Goal: Task Accomplishment & Management: Manage account settings

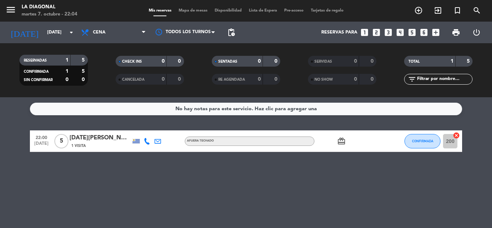
click at [471, 99] on div "No hay notas para este servicio. Haz clic para agregar una 22:00 [DATE] 5 [DATE…" at bounding box center [246, 162] width 492 height 131
click at [64, 37] on input "[DATE]" at bounding box center [74, 32] width 61 height 12
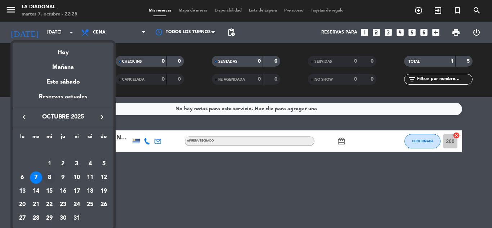
click at [52, 180] on div "8" at bounding box center [49, 178] width 12 height 12
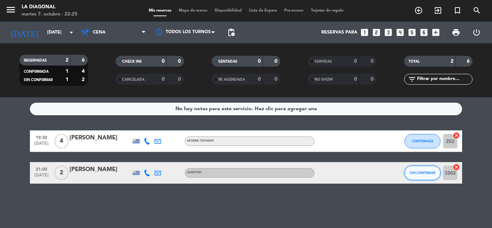
click at [429, 176] on button "SIN CONFIRMAR" at bounding box center [423, 173] width 36 height 14
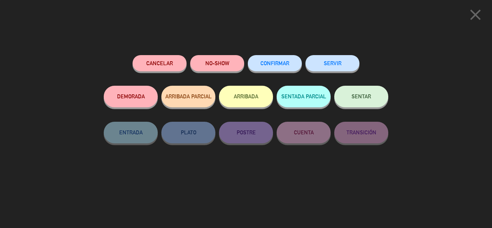
click at [261, 58] on button "CONFIRMAR" at bounding box center [275, 63] width 54 height 16
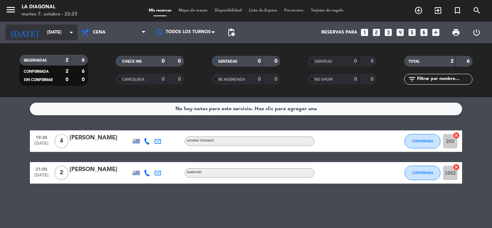
click at [59, 25] on div "[DATE] [DATE] arrow_drop_down" at bounding box center [41, 33] width 72 height 16
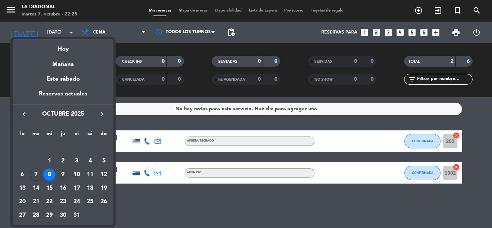
click at [65, 173] on div "9" at bounding box center [63, 175] width 12 height 12
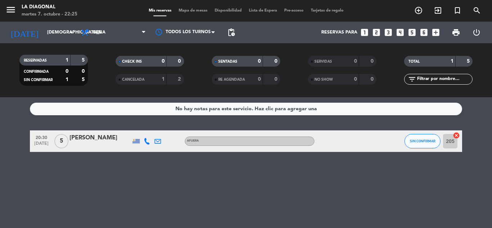
click at [408, 150] on div "SIN CONFIRMAR" at bounding box center [423, 140] width 36 height 21
click at [413, 143] on button "SIN CONFIRMAR" at bounding box center [423, 141] width 36 height 14
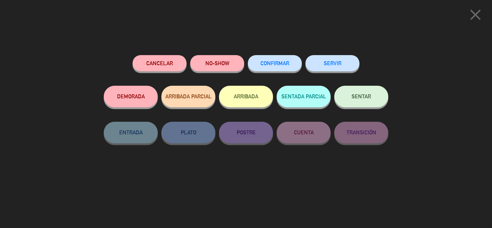
click at [274, 67] on button "CONFIRMAR" at bounding box center [275, 63] width 54 height 16
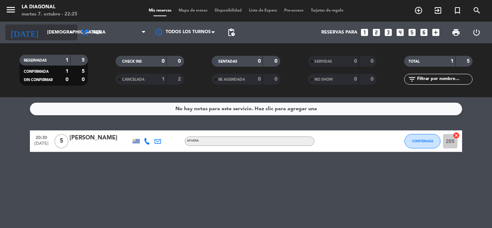
click at [59, 34] on input "[DEMOGRAPHIC_DATA][DATE]" at bounding box center [74, 32] width 61 height 12
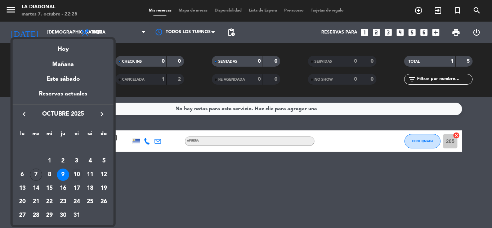
click at [76, 173] on div "10" at bounding box center [77, 175] width 12 height 12
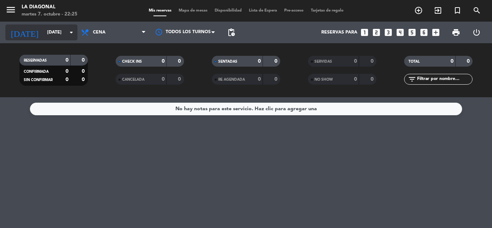
click at [58, 34] on input "[DATE]" at bounding box center [74, 32] width 61 height 12
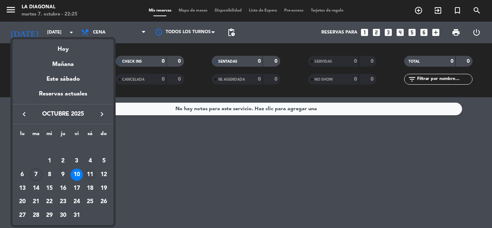
click at [89, 170] on div "11" at bounding box center [90, 175] width 12 height 12
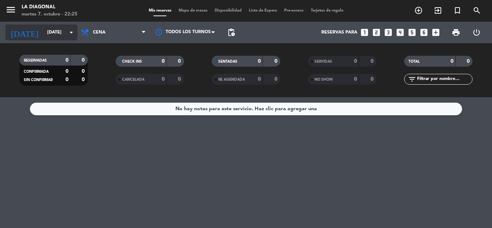
click at [61, 37] on input "[DATE]" at bounding box center [74, 32] width 61 height 12
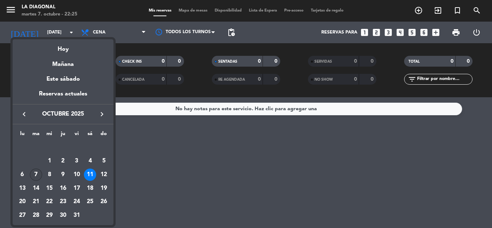
click at [37, 176] on div "7" at bounding box center [36, 175] width 12 height 12
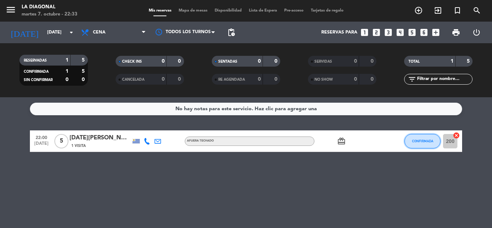
click at [409, 137] on button "CONFIRMADA" at bounding box center [423, 141] width 36 height 14
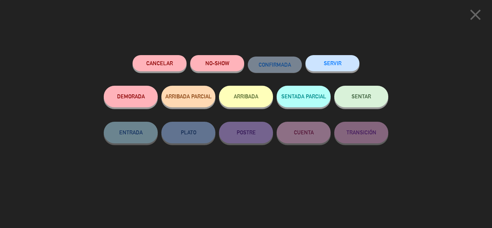
click at [244, 95] on button "ARRIBADA" at bounding box center [246, 97] width 54 height 22
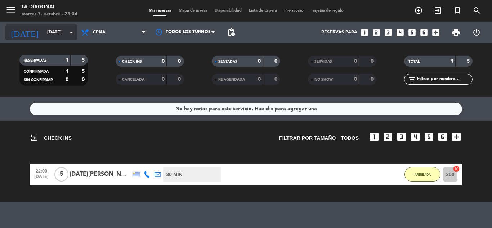
click at [62, 33] on input "[DATE]" at bounding box center [74, 32] width 61 height 12
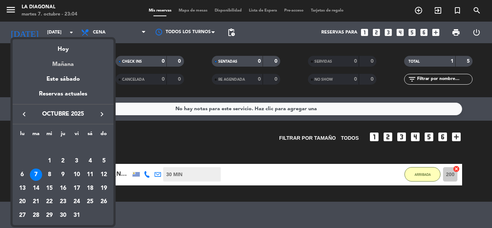
click at [75, 62] on div "Mañana" at bounding box center [63, 61] width 101 height 15
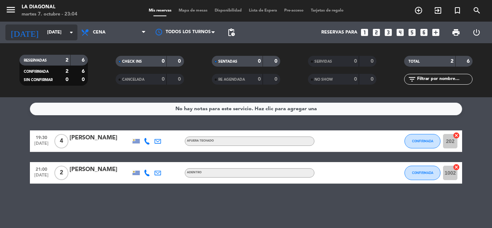
click at [65, 34] on input "[DATE]" at bounding box center [74, 32] width 61 height 12
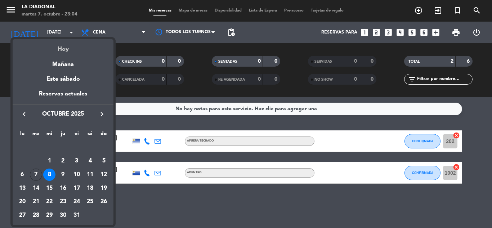
click at [61, 48] on div "Hoy" at bounding box center [63, 46] width 101 height 15
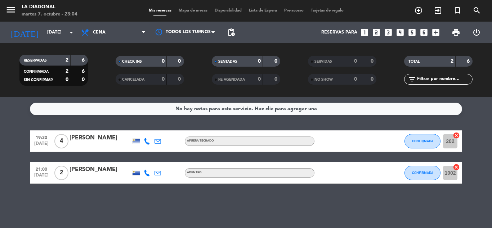
type input "[DATE]"
